Goal: Task Accomplishment & Management: Use online tool/utility

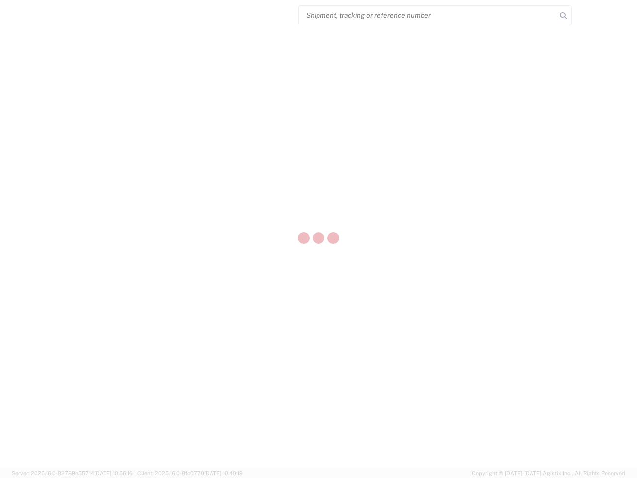
select select "US"
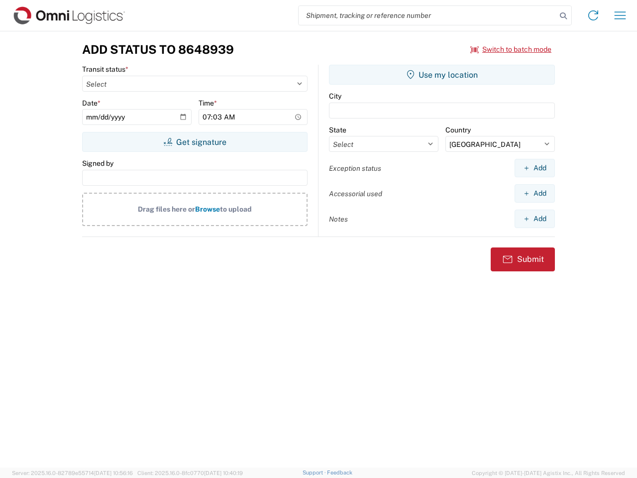
click at [427, 15] on input "search" at bounding box center [428, 15] width 258 height 19
click at [563, 16] on icon at bounding box center [563, 16] width 14 height 14
click at [593, 15] on icon at bounding box center [593, 15] width 16 height 16
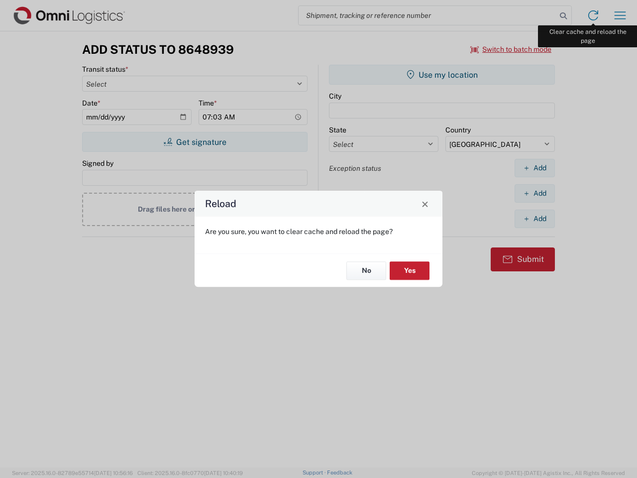
click at [620, 15] on div "Reload Are you sure, you want to clear cache and reload the page? No Yes" at bounding box center [318, 239] width 637 height 478
click at [511, 49] on div "Reload Are you sure, you want to clear cache and reload the page? No Yes" at bounding box center [318, 239] width 637 height 478
click at [195, 142] on div "Reload Are you sure, you want to clear cache and reload the page? No Yes" at bounding box center [318, 239] width 637 height 478
click at [442, 75] on div "Reload Are you sure, you want to clear cache and reload the page? No Yes" at bounding box center [318, 239] width 637 height 478
click at [534, 168] on div "Reload Are you sure, you want to clear cache and reload the page? No Yes" at bounding box center [318, 239] width 637 height 478
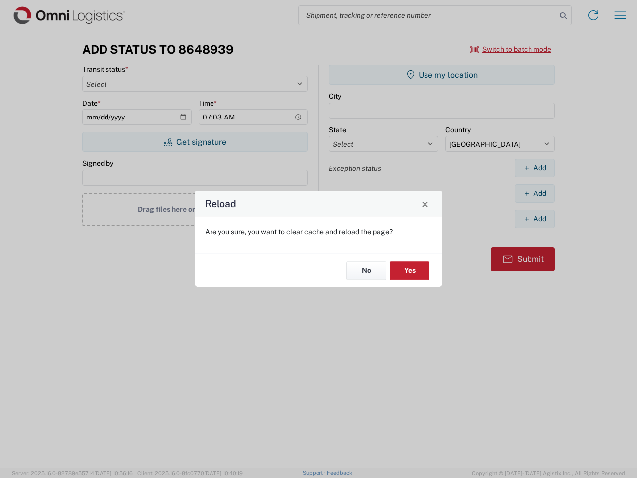
click at [534, 193] on div "Reload Are you sure, you want to clear cache and reload the page? No Yes" at bounding box center [318, 239] width 637 height 478
click at [534, 218] on div "Reload Are you sure, you want to clear cache and reload the page? No Yes" at bounding box center [318, 239] width 637 height 478
